Goal: Transaction & Acquisition: Purchase product/service

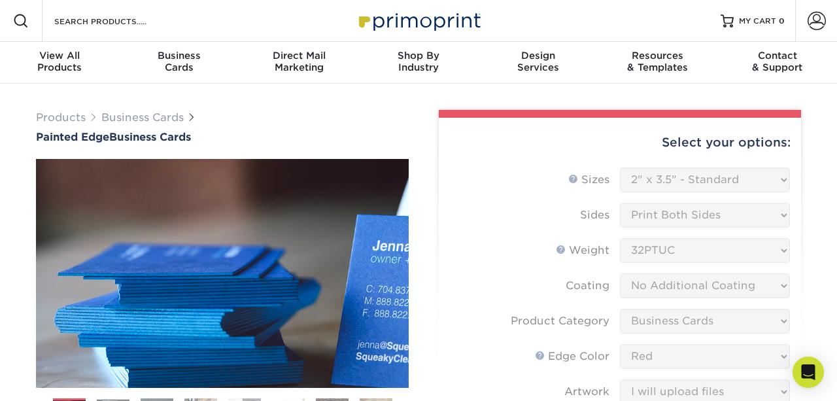
select select "2.00x3.50"
select select "3b5148f1-0588-4f88-a218-97bcfdce65c1"
select select "1ae850e6-61c5-45b7-a71d-f488378c5a25"
select select "upload"
select select "500* – $217.00"
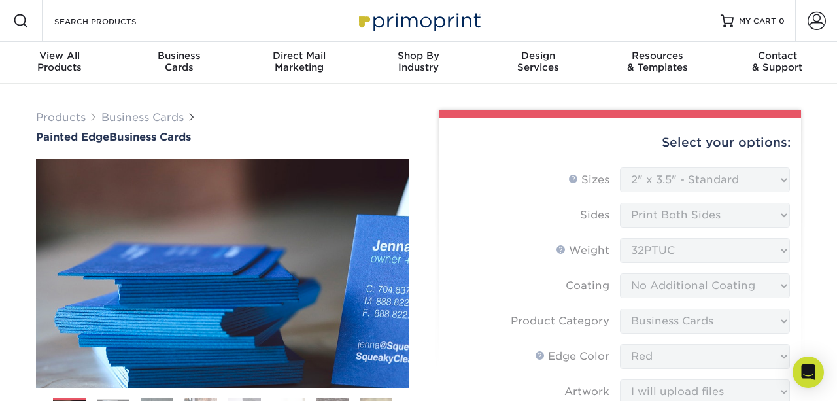
select select "31d45b01-d4a6-4b39-b84d-4391606115ca"
select select "newaddress"
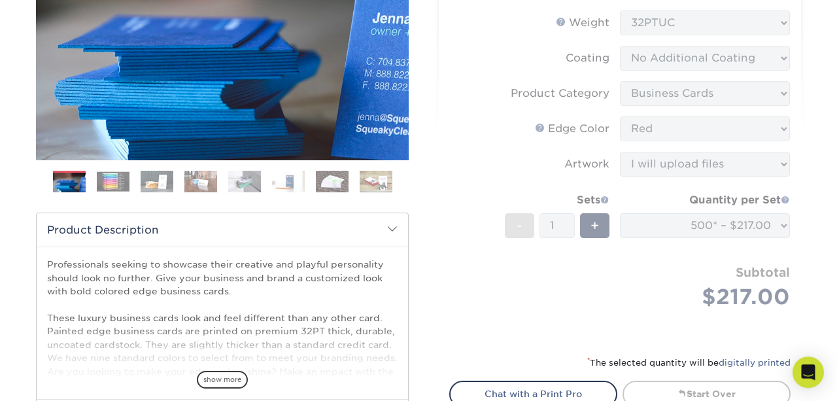
scroll to position [167, 0]
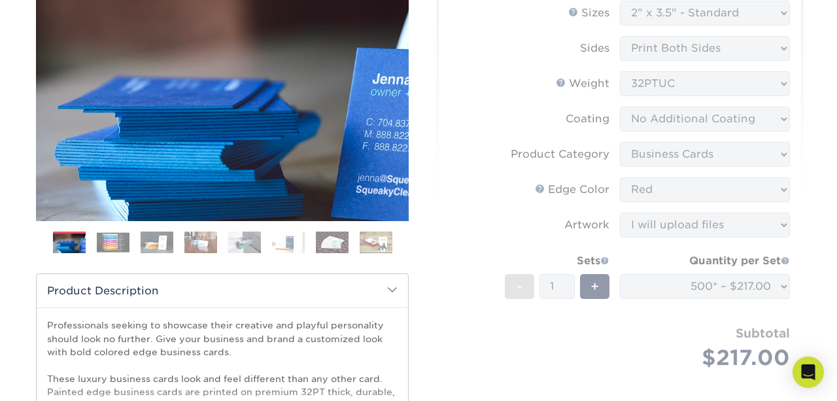
click at [717, 231] on form "Sizes Help Sizes Please Select 2" x 3.5" - Standard 2.125" x 3.375" - European …" at bounding box center [619, 200] width 341 height 399
click at [658, 269] on form "Sizes Help Sizes Please Select 2" x 3.5" - Standard 2.125" x 3.375" - European …" at bounding box center [619, 200] width 341 height 399
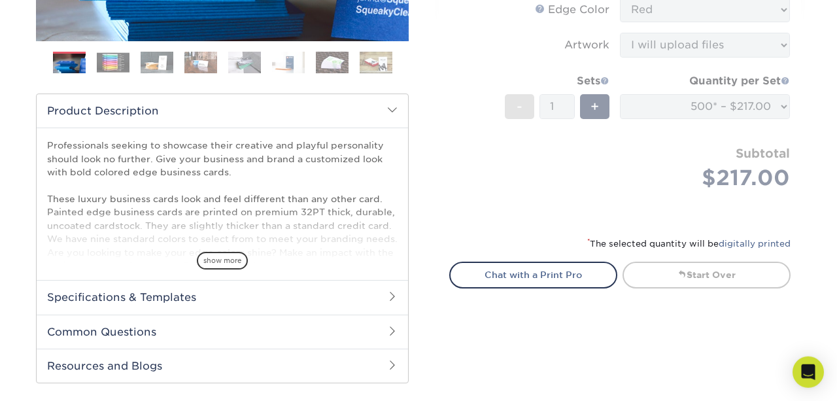
scroll to position [345, 0]
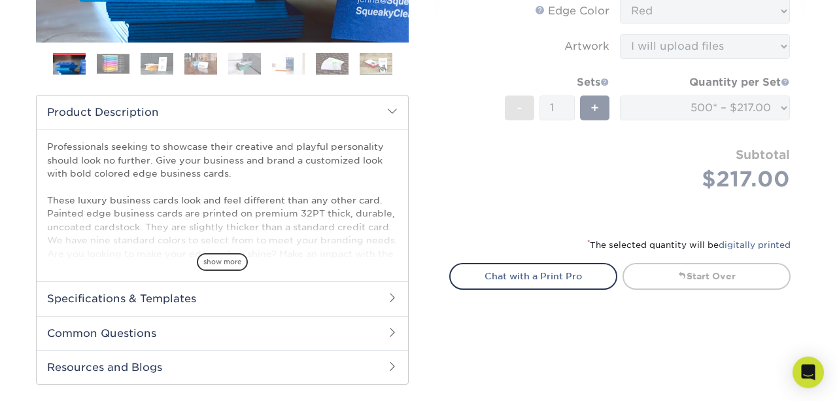
click at [396, 292] on span at bounding box center [392, 297] width 10 height 10
click at [158, 328] on link "3.5" x 2"" at bounding box center [171, 333] width 35 height 10
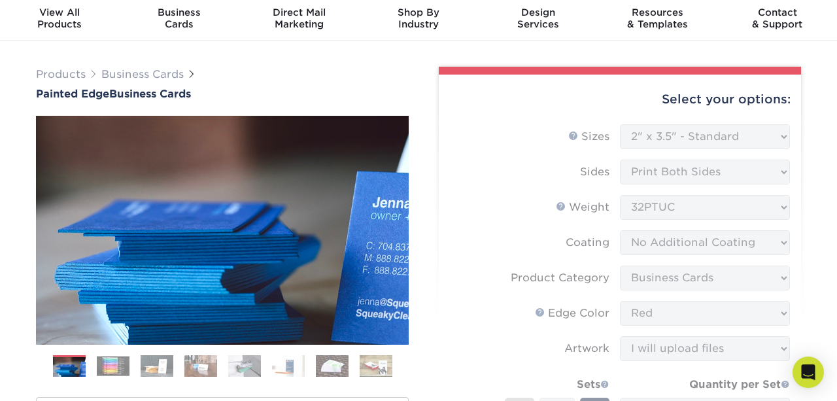
scroll to position [0, 0]
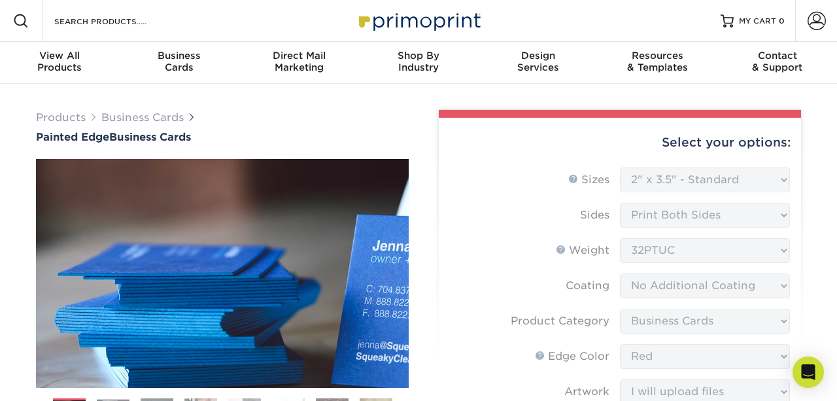
click at [784, 167] on form "Sizes Help Sizes Please Select 2" x 3.5" - Standard 2.125" x 3.375" - European …" at bounding box center [619, 366] width 341 height 399
click at [754, 167] on form "Sizes Help Sizes Please Select 2" x 3.5" - Standard 2.125" x 3.375" - European …" at bounding box center [619, 366] width 341 height 399
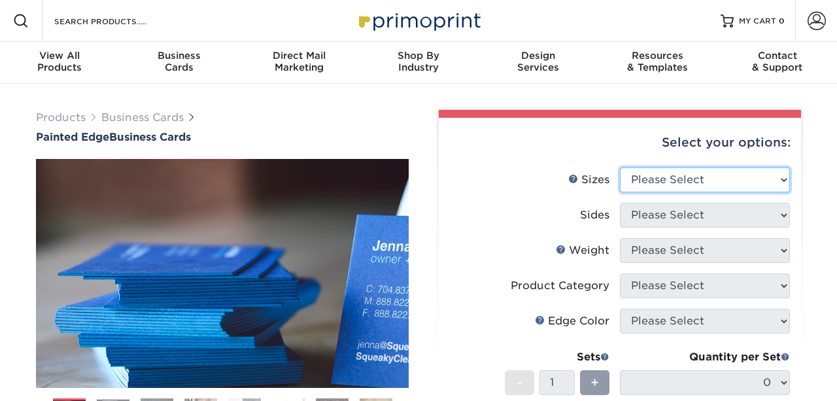
click at [620, 167] on select "Please Select 2" x 3.5" - Standard 2.125" x 3.375" - European 2.5" x 2.5" - Squ…" at bounding box center [705, 179] width 170 height 25
select select "2.00x3.50"
click option "2" x 3.5" - Standard" at bounding box center [0, 0] width 0 height 0
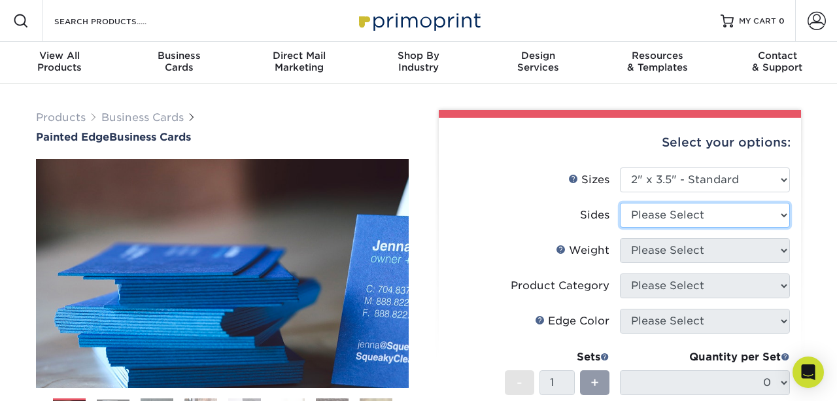
click at [620, 203] on select "Please Select Print Both Sides Print Front Only" at bounding box center [705, 215] width 170 height 25
select select "13abbda7-1d64-4f25-8bb2-c179b224825d"
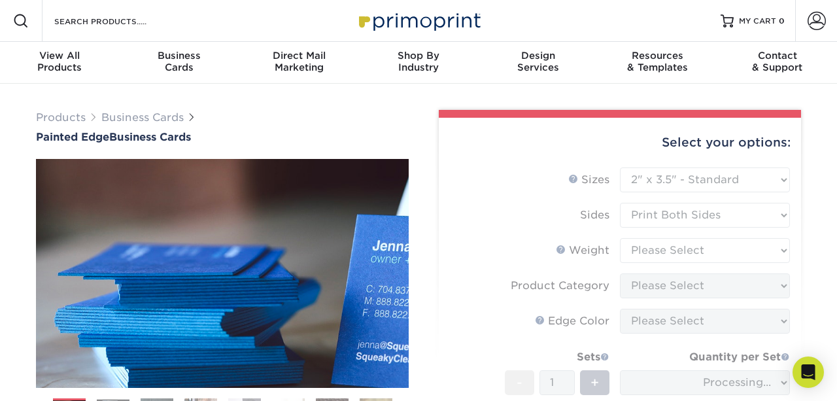
click at [658, 226] on form "Sizes Help Sizes Please Select 2" x 3.5" - Standard 2.125" x 3.375" - European …" at bounding box center [619, 331] width 341 height 329
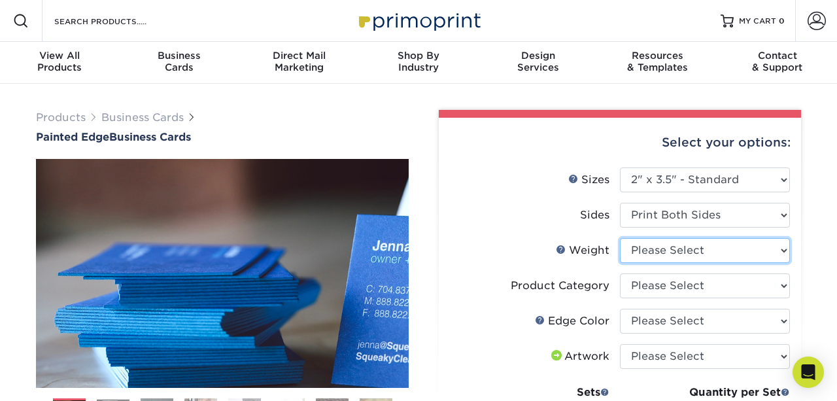
click at [620, 238] on select "Please Select 32PTUC" at bounding box center [705, 250] width 170 height 25
select select "32PTUC"
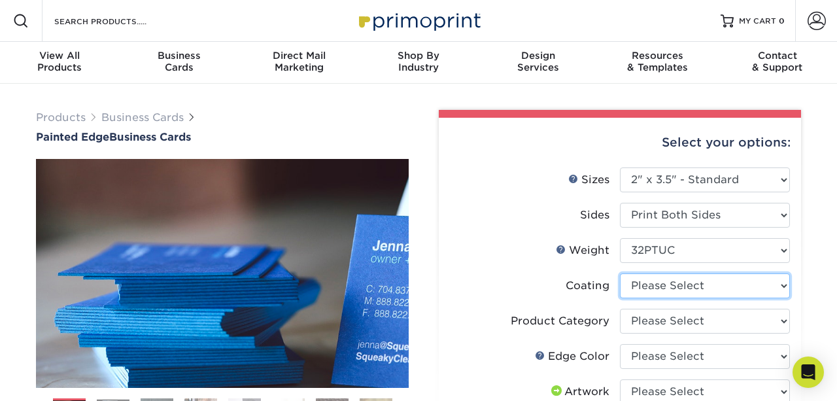
click at [620, 273] on select at bounding box center [705, 285] width 170 height 25
select select "3e7618de-abca-4bda-9f97-8b9129e913d8"
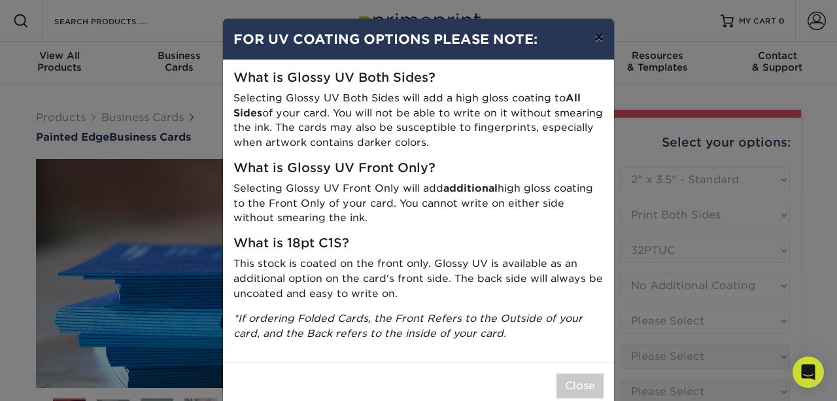
click at [607, 33] on button "×" at bounding box center [599, 37] width 30 height 37
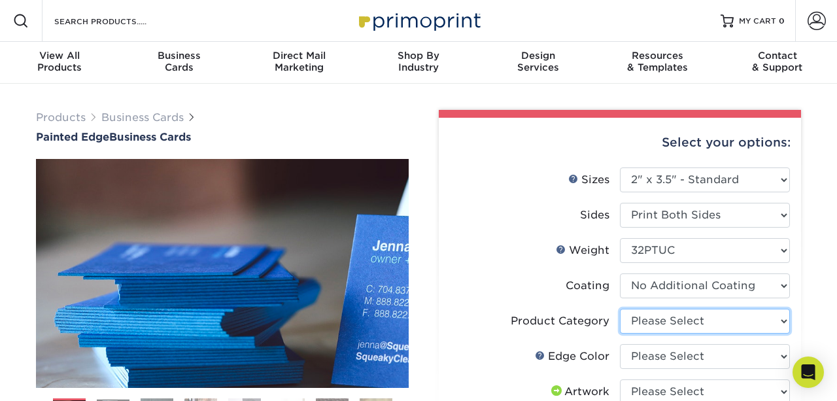
click at [620, 309] on select "Please Select Business Cards" at bounding box center [705, 321] width 170 height 25
select select "3b5148f1-0588-4f88-a218-97bcfdce65c1"
click option "Business Cards" at bounding box center [0, 0] width 0 height 0
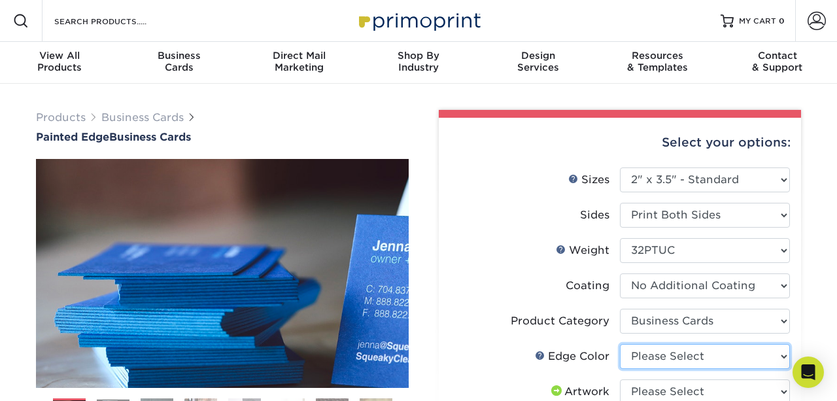
click at [620, 344] on select "Please Select Charcoal Black Brown Blue Pearlescent Blue Pearlescent Gold Pearl…" at bounding box center [705, 356] width 170 height 25
select select "1ae850e6-61c5-45b7-a71d-f488378c5a25"
click option "Red" at bounding box center [0, 0] width 0 height 0
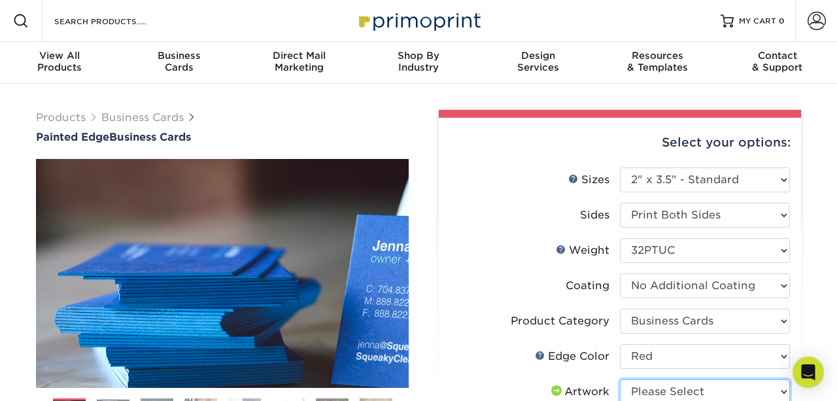
click at [620, 379] on select "Please Select I will upload files I need a design - $100" at bounding box center [705, 391] width 170 height 25
